Goal: Complete application form

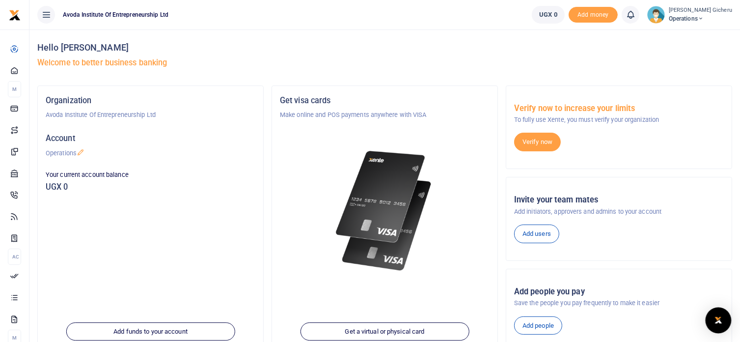
click at [719, 325] on div "Open Intercom Messenger" at bounding box center [719, 320] width 26 height 26
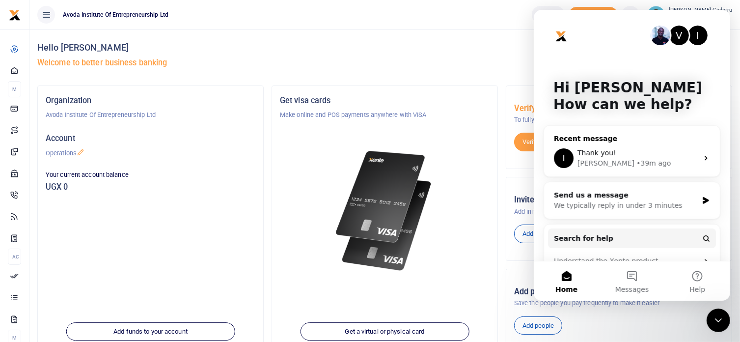
click at [636, 161] on div "• 39m ago" at bounding box center [653, 163] width 34 height 10
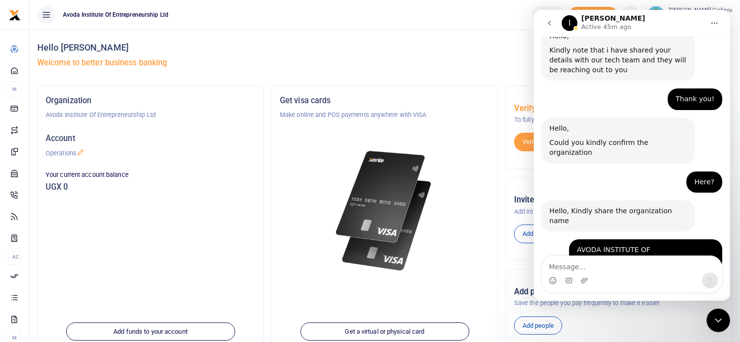
scroll to position [738, 0]
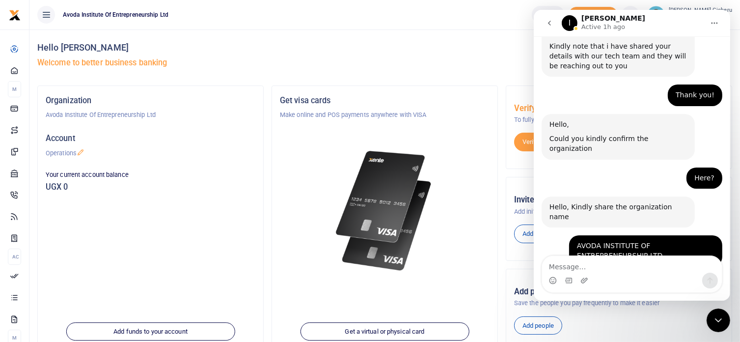
scroll to position [738, 0]
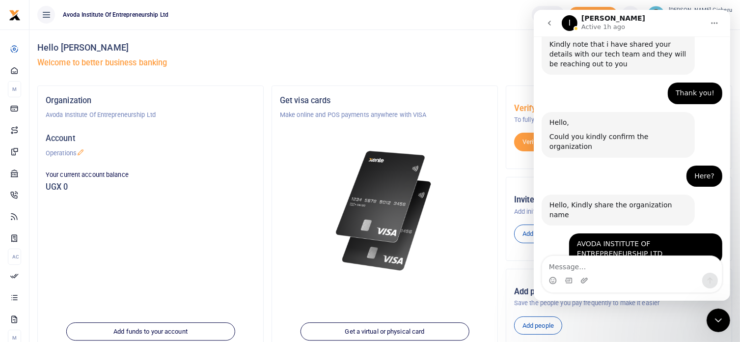
scroll to position [738, 0]
click at [718, 322] on icon "Close Intercom Messenger" at bounding box center [718, 320] width 12 height 12
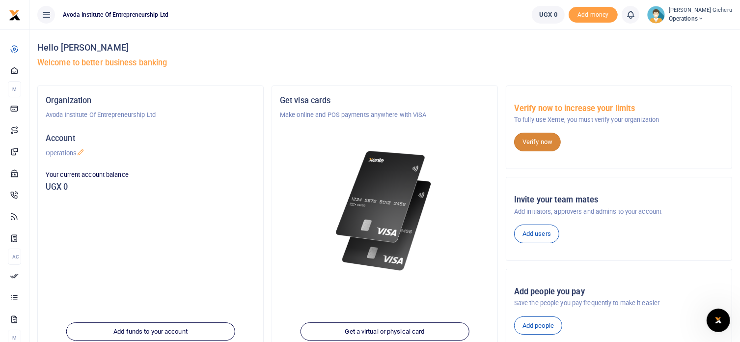
click at [539, 141] on link "Verify now" at bounding box center [537, 142] width 47 height 19
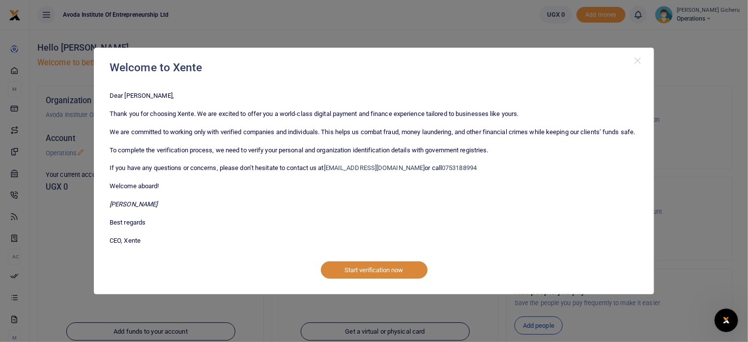
click at [356, 276] on button "Start verification now" at bounding box center [374, 269] width 107 height 17
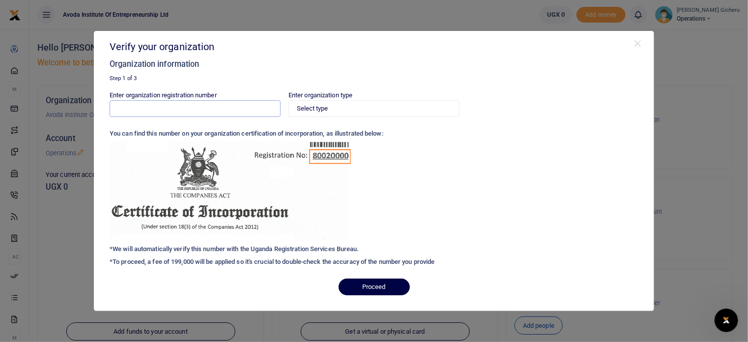
click at [177, 105] on input "Enter organization registration number" at bounding box center [195, 108] width 171 height 17
type input "800200002843497"
click at [329, 108] on select "Select type Private Limited Company by shares Private Limited Company by guaran…" at bounding box center [373, 108] width 171 height 17
select select "Private Limited Company by guarantee (without shares)"
click at [288, 100] on select "Select type Private Limited Company by shares Private Limited Company by guaran…" at bounding box center [373, 108] width 171 height 17
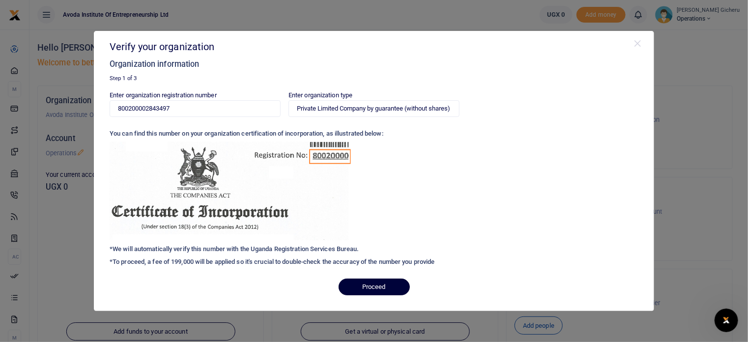
click at [369, 288] on button "Proceed" at bounding box center [373, 287] width 71 height 17
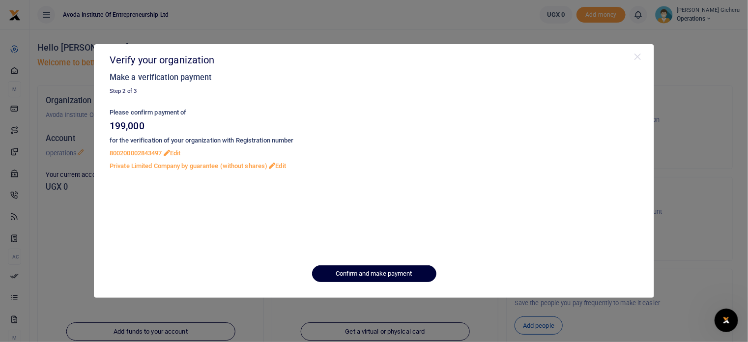
click at [361, 272] on button "Confirm and make payment" at bounding box center [374, 273] width 124 height 17
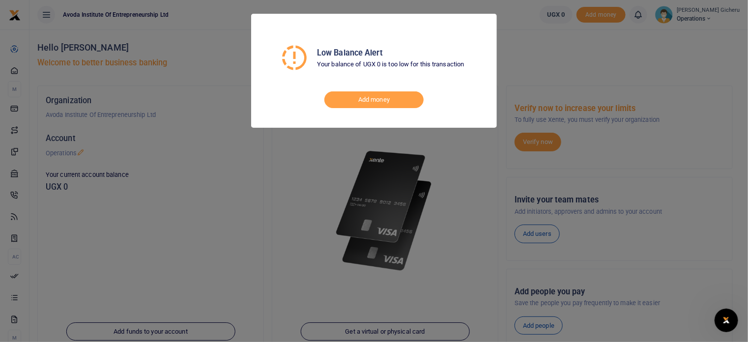
click at [325, 188] on div "Low Balance Alert Your balance of UGX 0 is too low for this transaction Add mon…" at bounding box center [374, 171] width 748 height 342
